Goal: Transaction & Acquisition: Purchase product/service

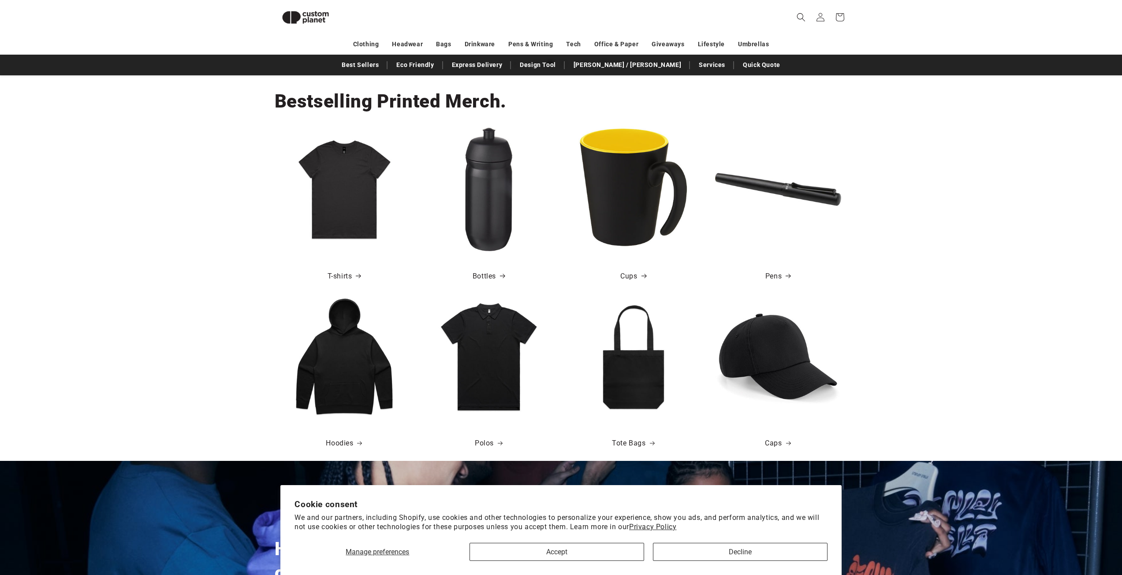
scroll to position [297, 0]
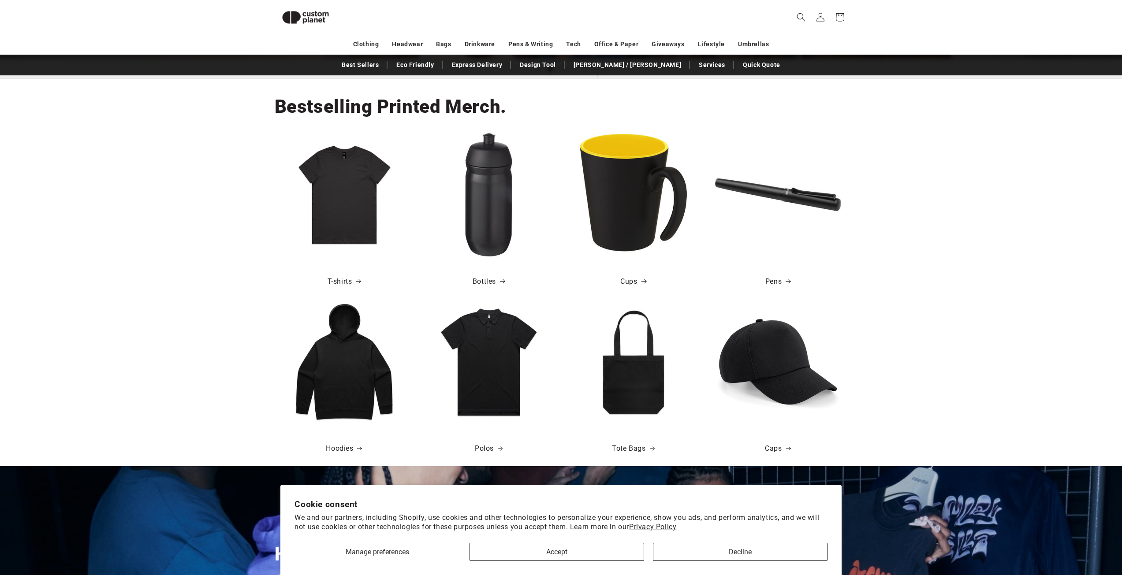
click at [352, 194] on img at bounding box center [344, 195] width 126 height 126
click at [343, 280] on link "T-shirts" at bounding box center [345, 282] width 34 height 13
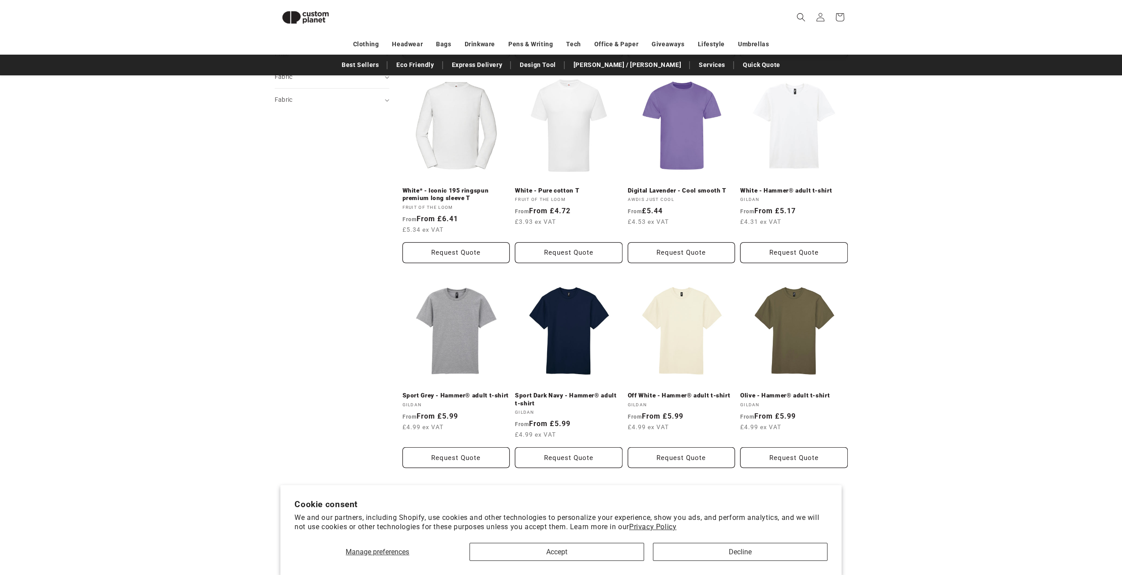
scroll to position [297, 0]
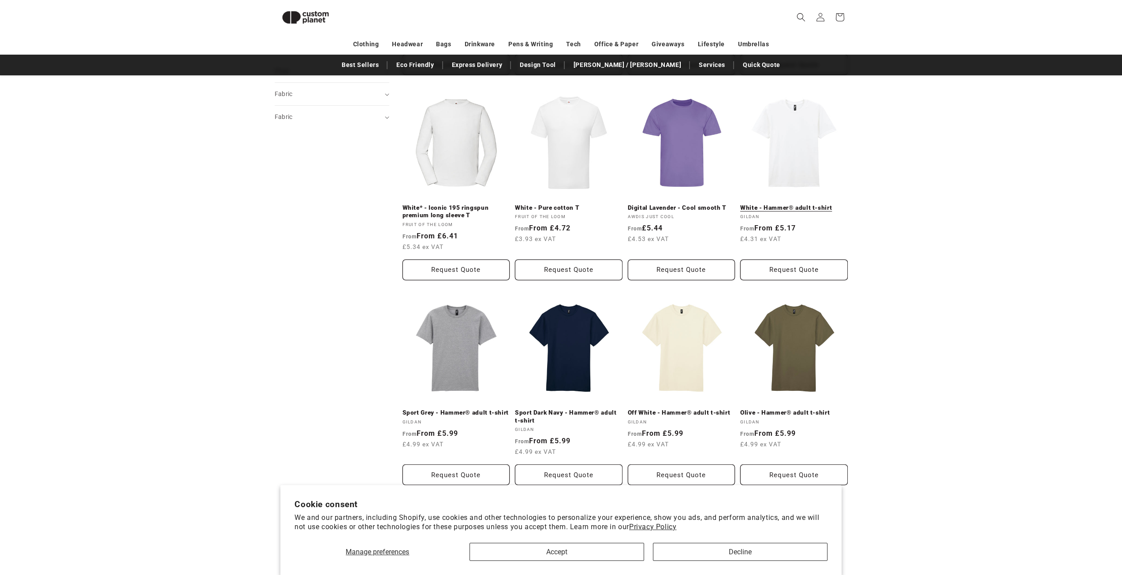
click at [820, 205] on link "White - Hammer® adult t-shirt" at bounding box center [794, 208] width 108 height 8
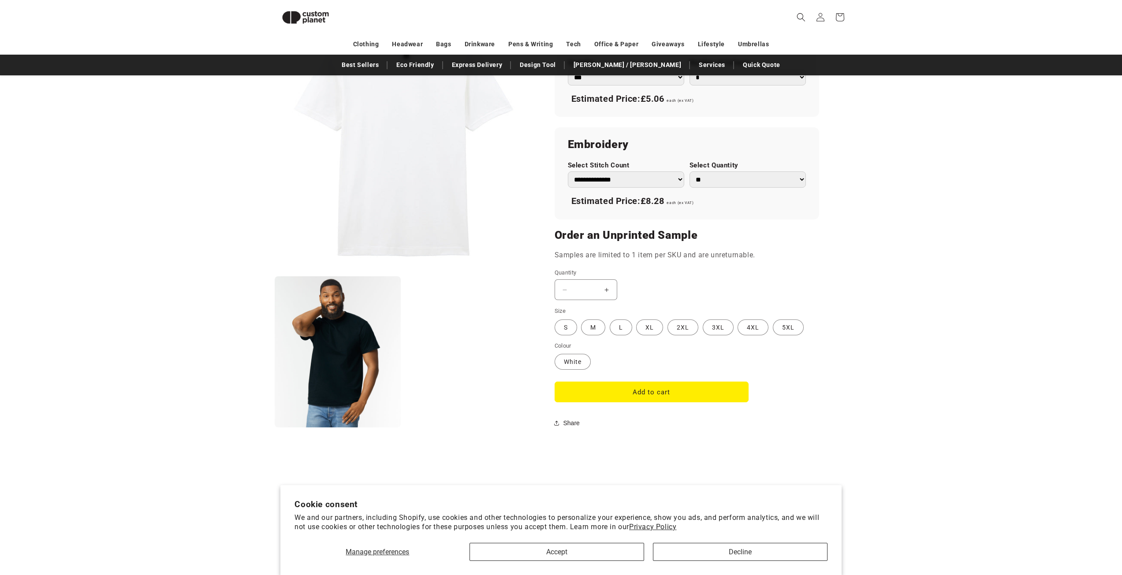
scroll to position [561, 0]
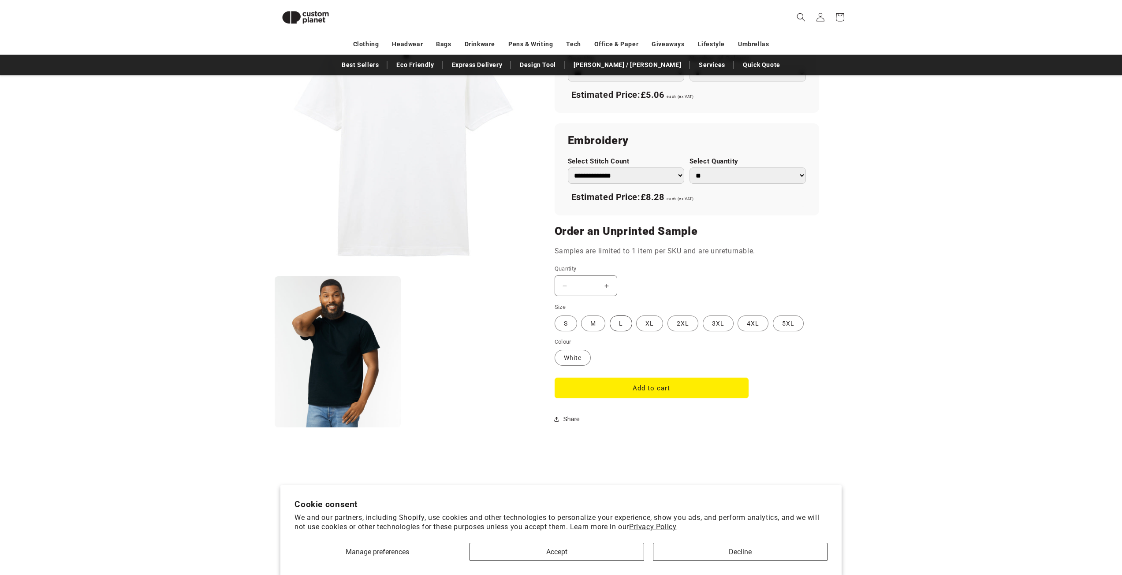
click at [624, 322] on label "L Variant sold out or unavailable" at bounding box center [621, 324] width 22 height 16
click at [633, 387] on button "Add to cart" at bounding box center [652, 388] width 194 height 21
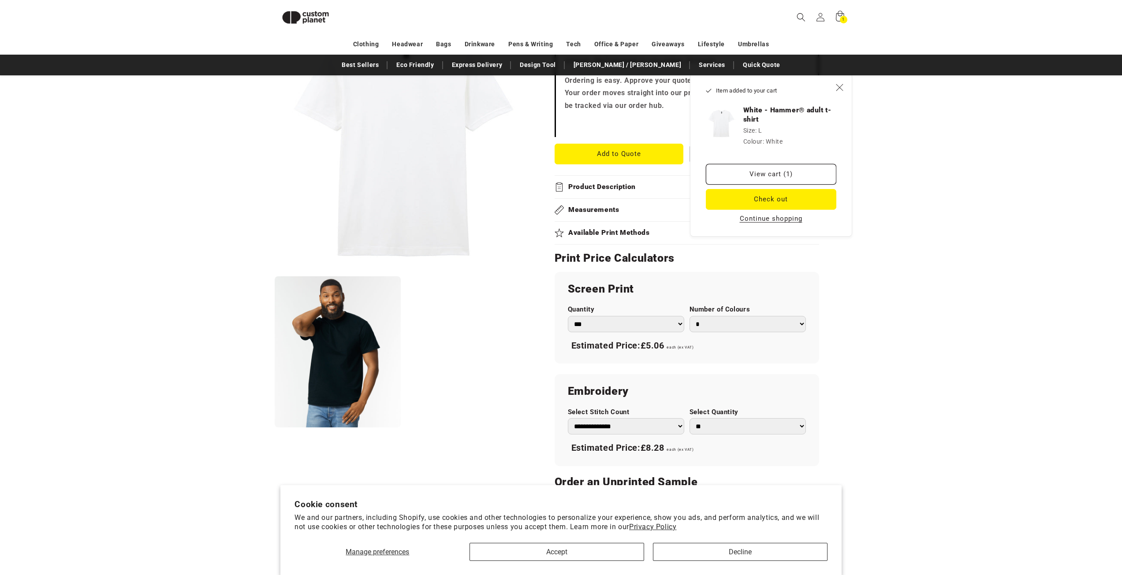
scroll to position [297, 0]
